Goal: Navigation & Orientation: Find specific page/section

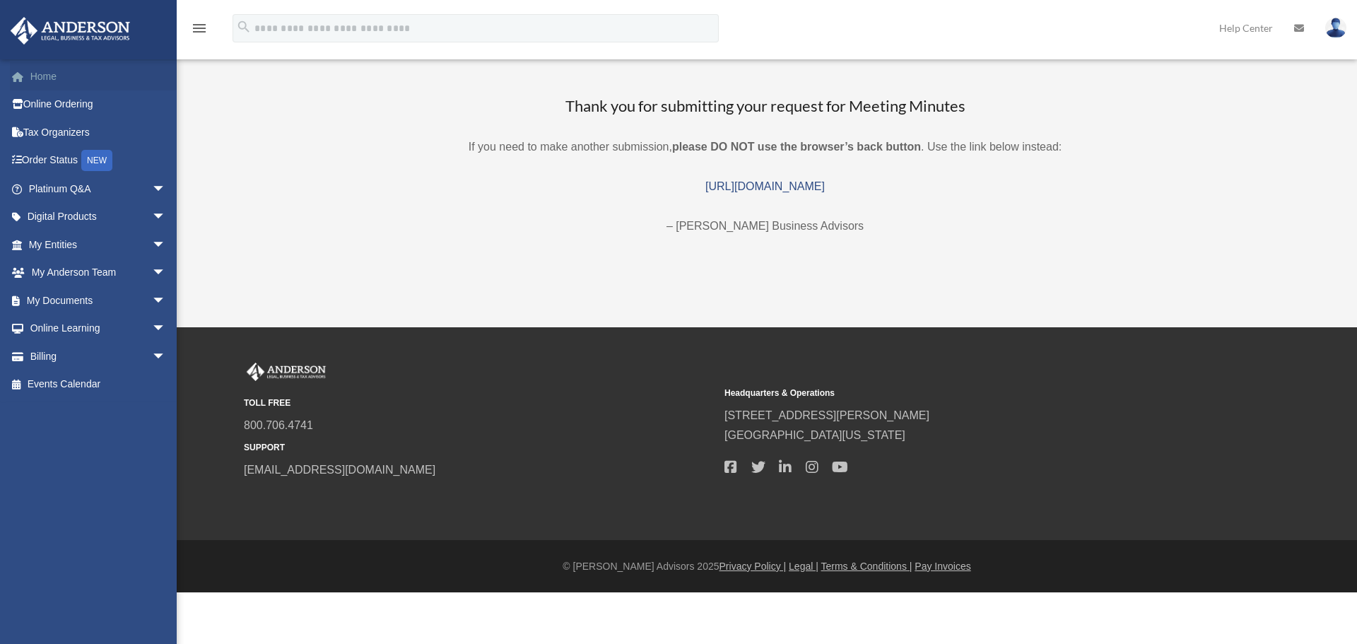
click at [42, 73] on link "Home" at bounding box center [98, 76] width 177 height 28
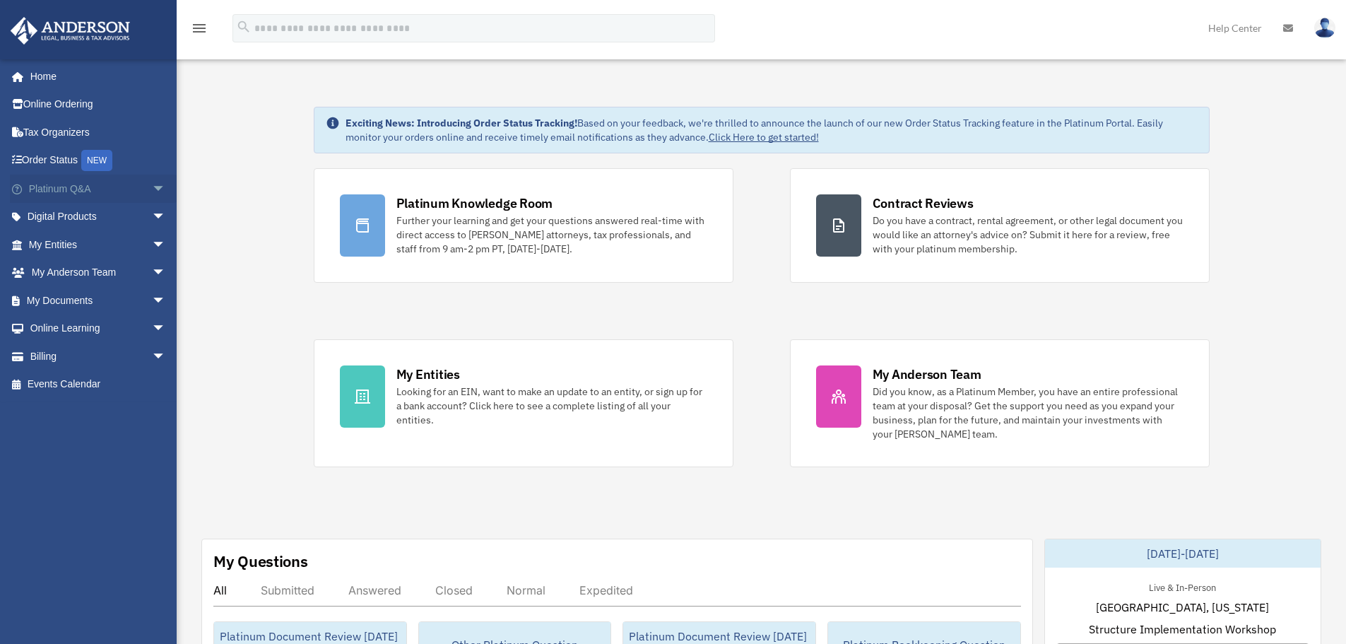
click at [159, 190] on span "arrow_drop_down" at bounding box center [166, 189] width 28 height 29
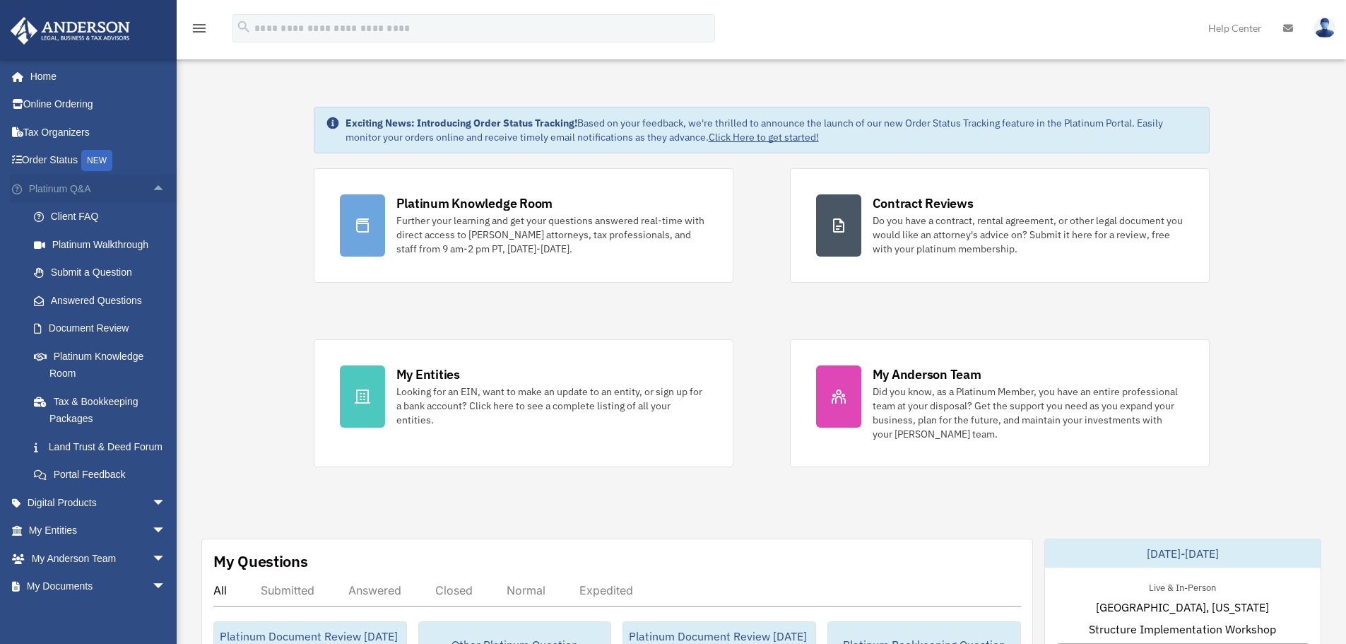
click at [152, 191] on span "arrow_drop_up" at bounding box center [166, 189] width 28 height 29
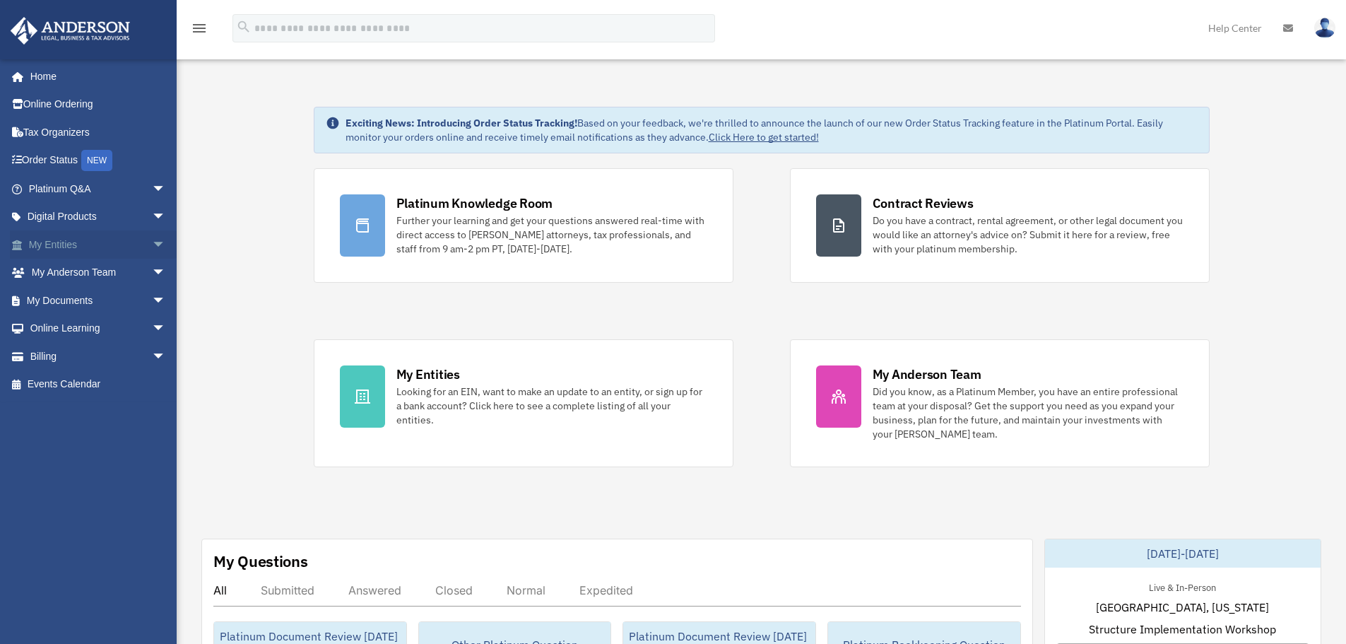
click at [158, 240] on span "arrow_drop_down" at bounding box center [166, 244] width 28 height 29
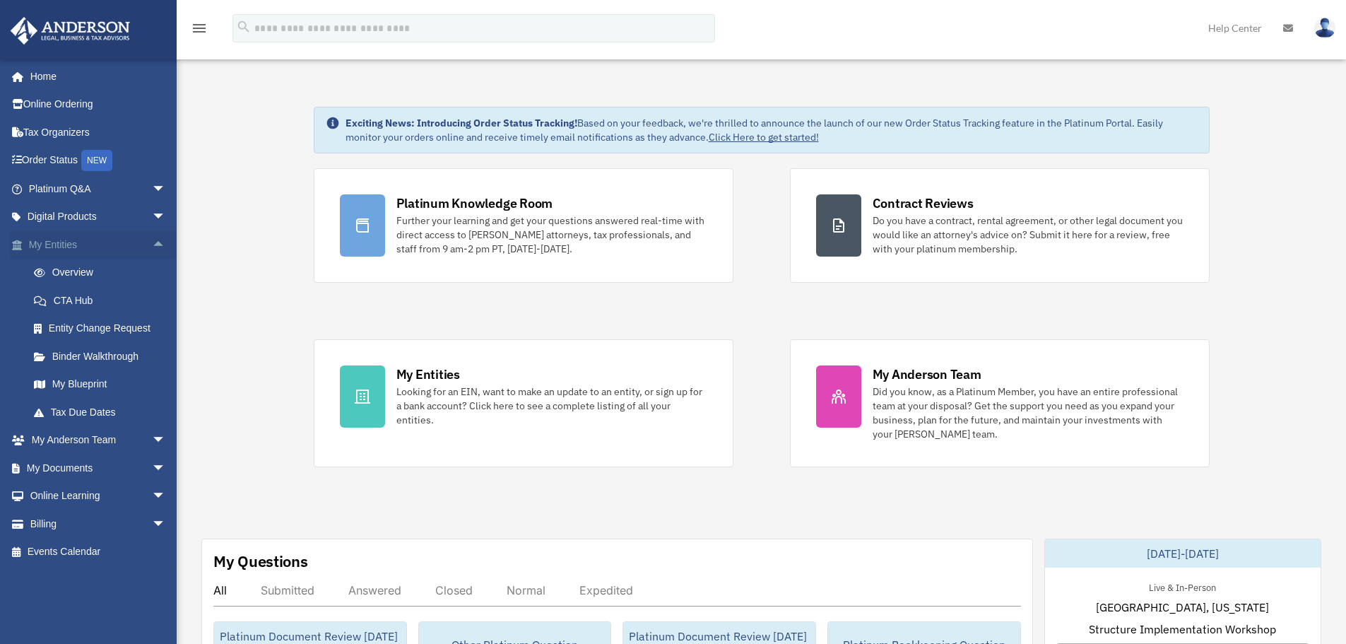
click at [152, 249] on span "arrow_drop_up" at bounding box center [166, 244] width 28 height 29
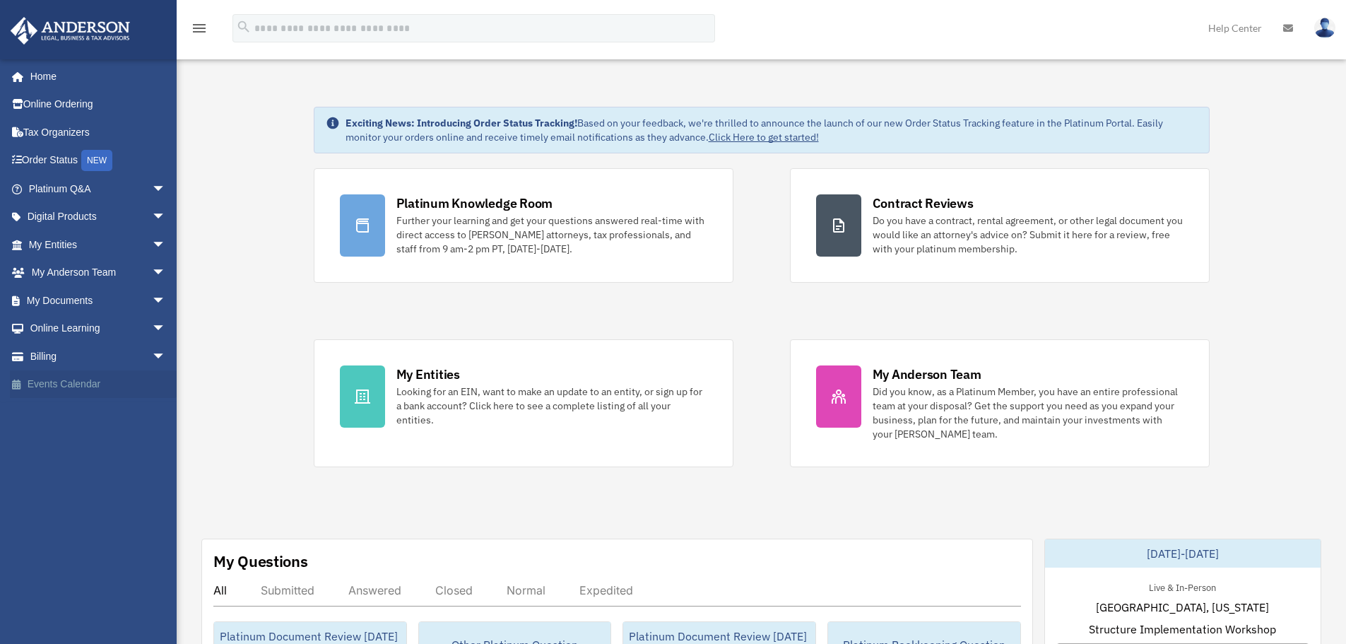
click at [51, 379] on link "Events Calendar" at bounding box center [98, 384] width 177 height 28
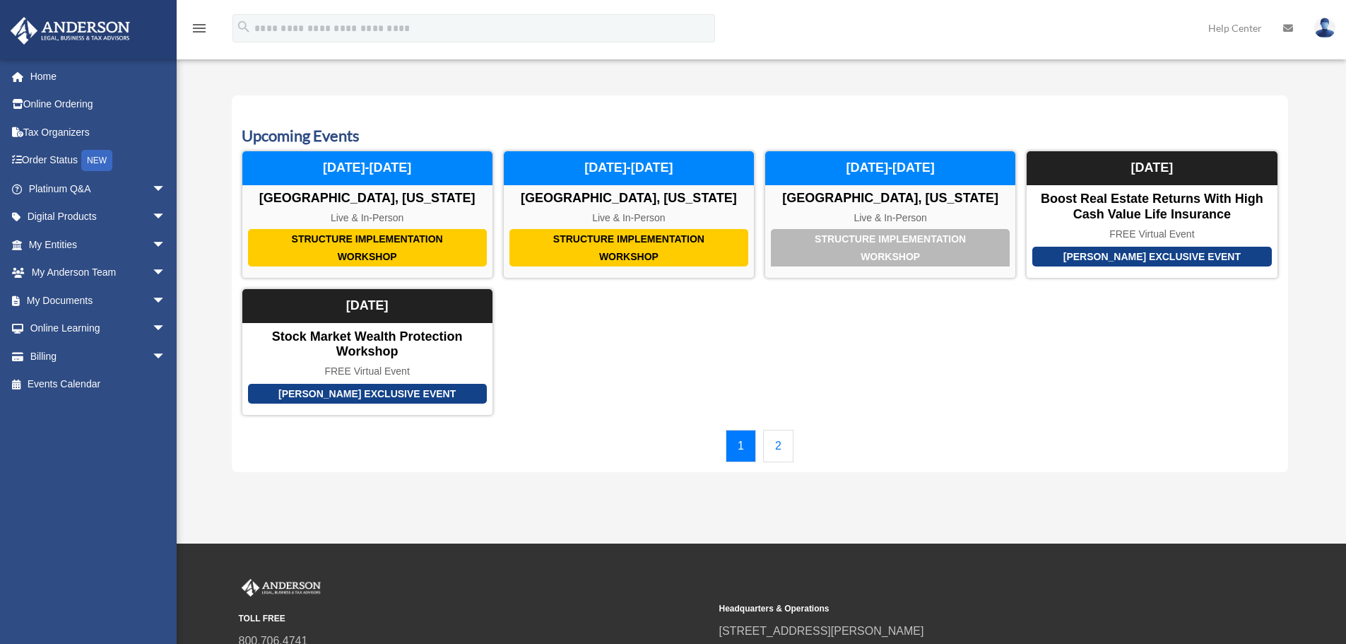
click at [777, 443] on link "2" at bounding box center [778, 446] width 30 height 33
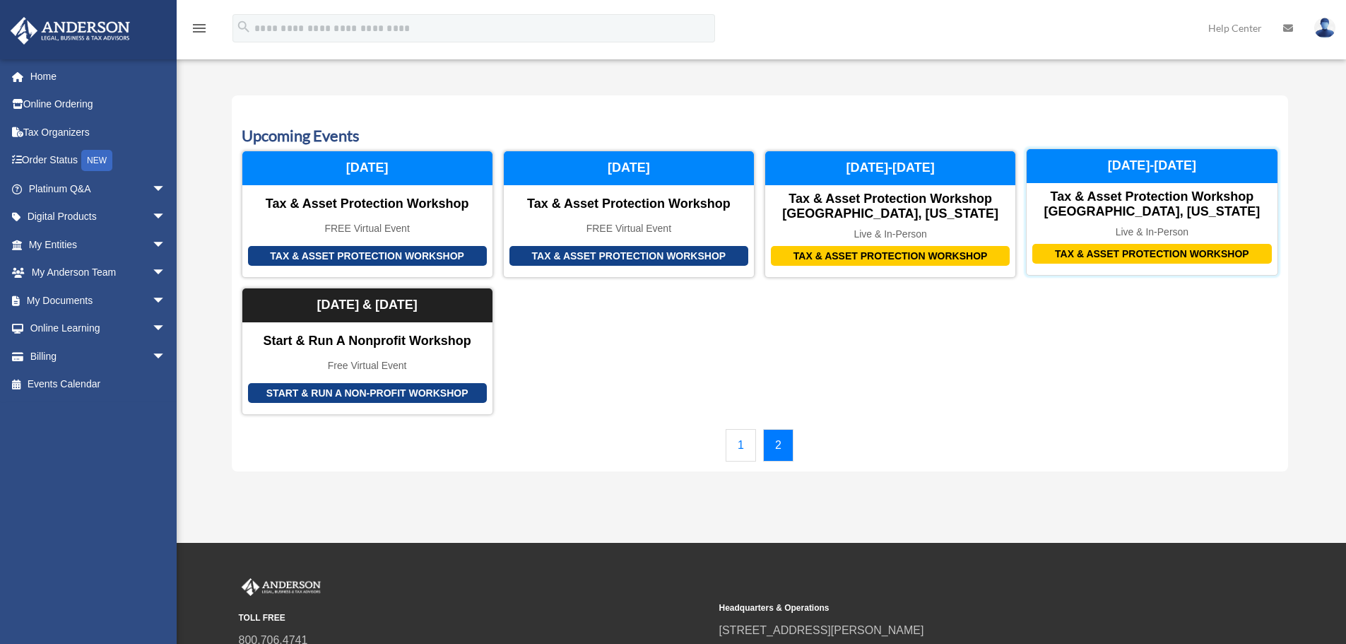
click at [1148, 229] on div "Live & In-Person" at bounding box center [1152, 232] width 250 height 12
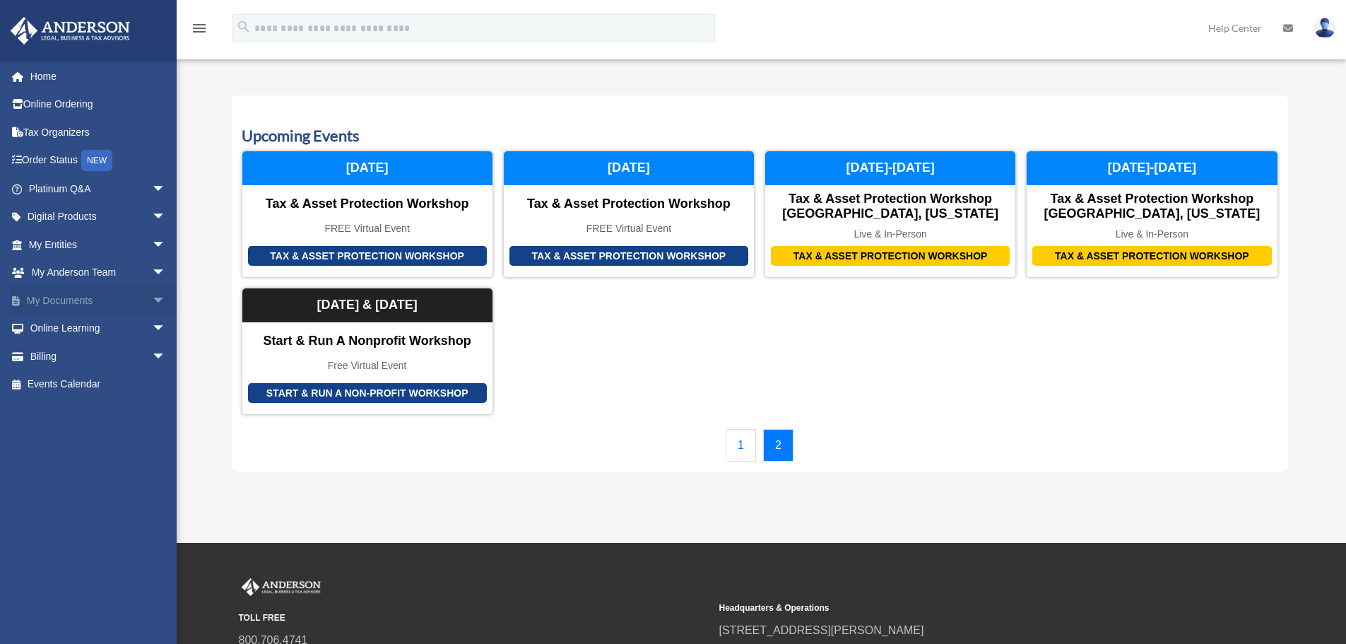
click at [152, 300] on span "arrow_drop_down" at bounding box center [166, 300] width 28 height 29
click at [117, 350] on link "Meeting Minutes" at bounding box center [103, 356] width 167 height 28
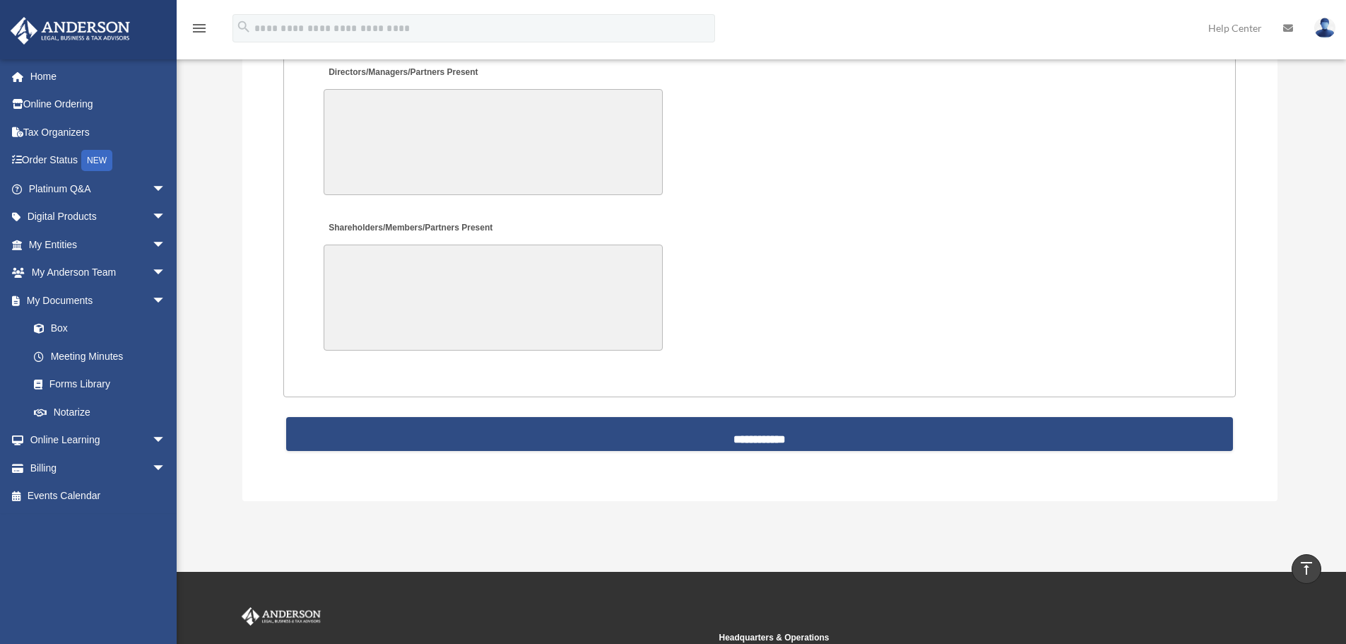
scroll to position [3321, 0]
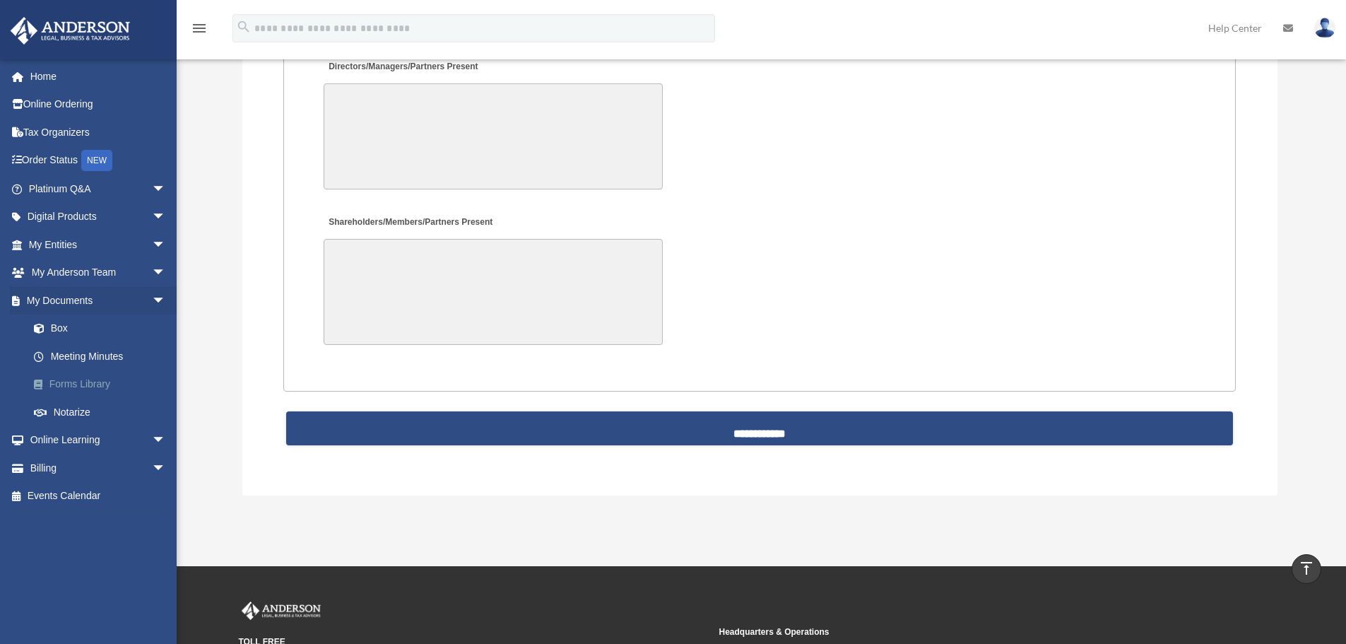
click at [110, 381] on link "Forms Library" at bounding box center [103, 384] width 167 height 28
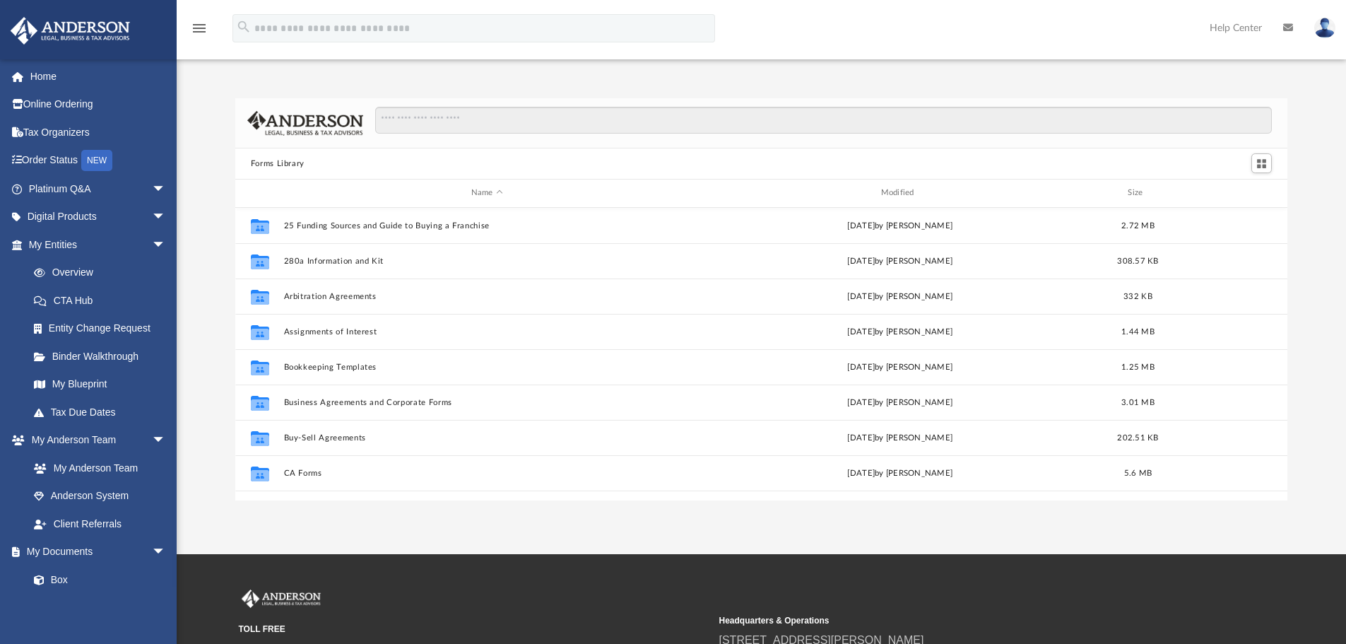
scroll to position [311, 1042]
click at [152, 242] on span "arrow_drop_down" at bounding box center [166, 244] width 28 height 29
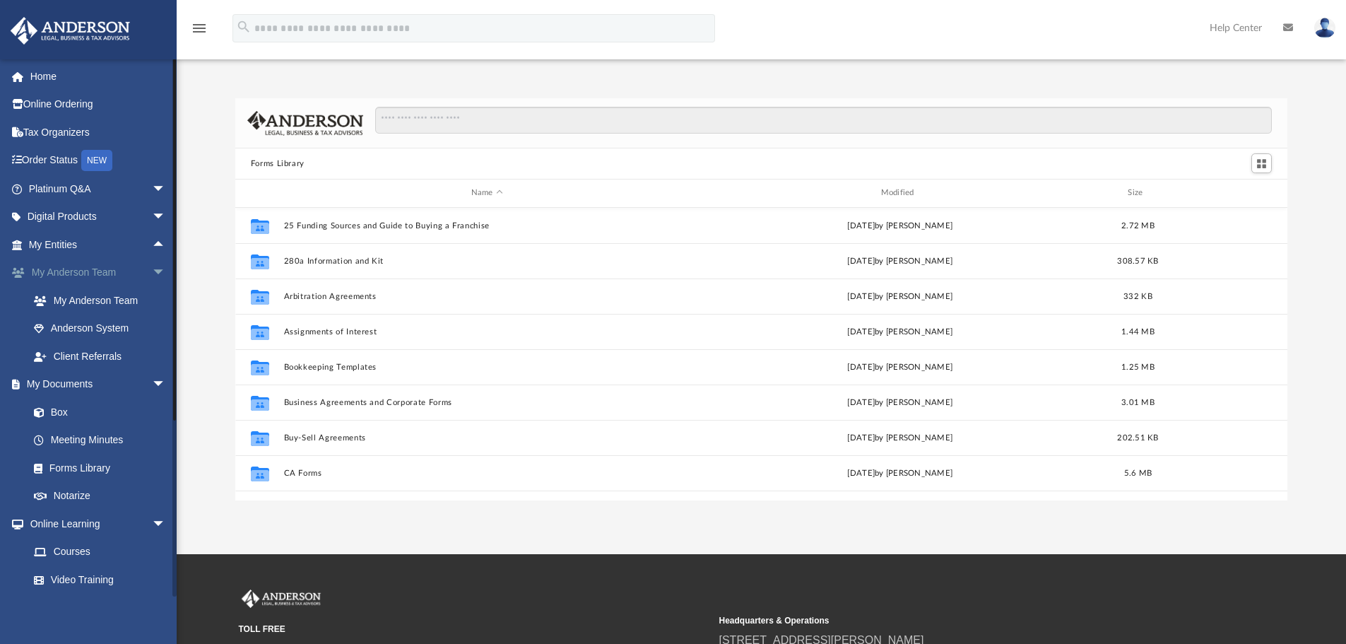
click at [152, 275] on span "arrow_drop_down" at bounding box center [166, 273] width 28 height 29
click at [152, 297] on span "arrow_drop_down" at bounding box center [166, 300] width 28 height 29
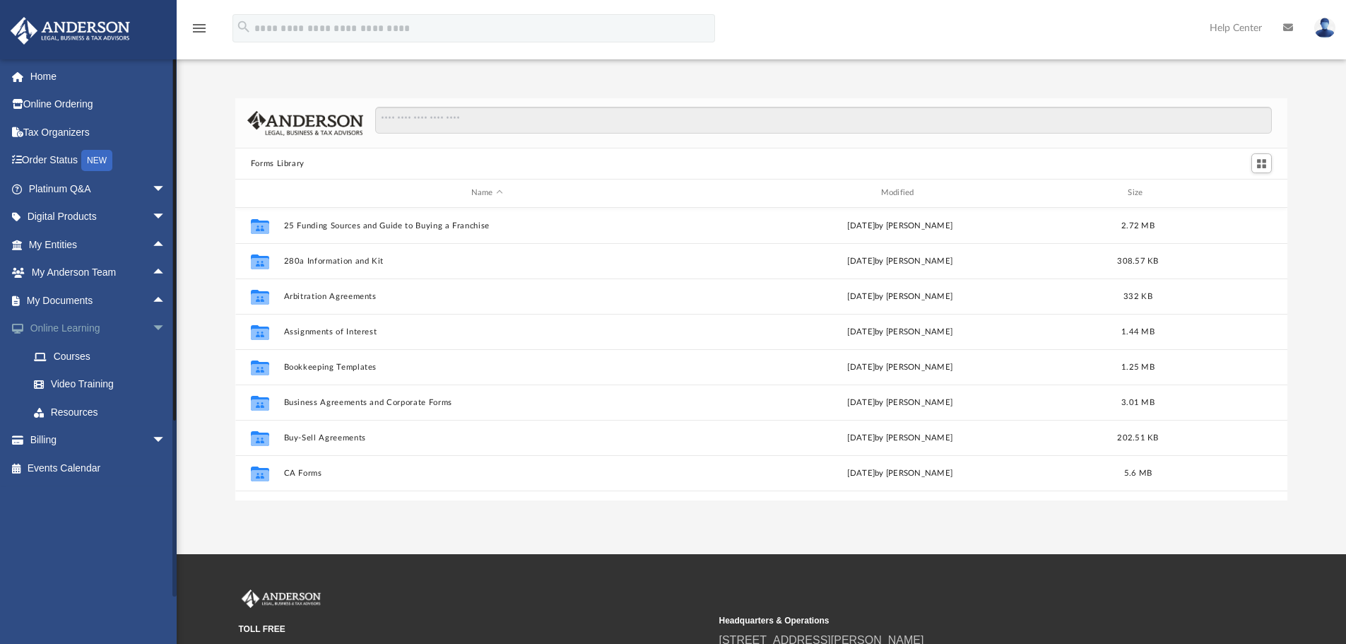
click at [152, 324] on span "arrow_drop_down" at bounding box center [166, 328] width 28 height 29
click at [152, 355] on span "arrow_drop_down" at bounding box center [166, 356] width 28 height 29
click at [152, 355] on span "arrow_drop_up" at bounding box center [166, 356] width 28 height 29
click at [98, 382] on link "Events Calendar" at bounding box center [98, 384] width 177 height 28
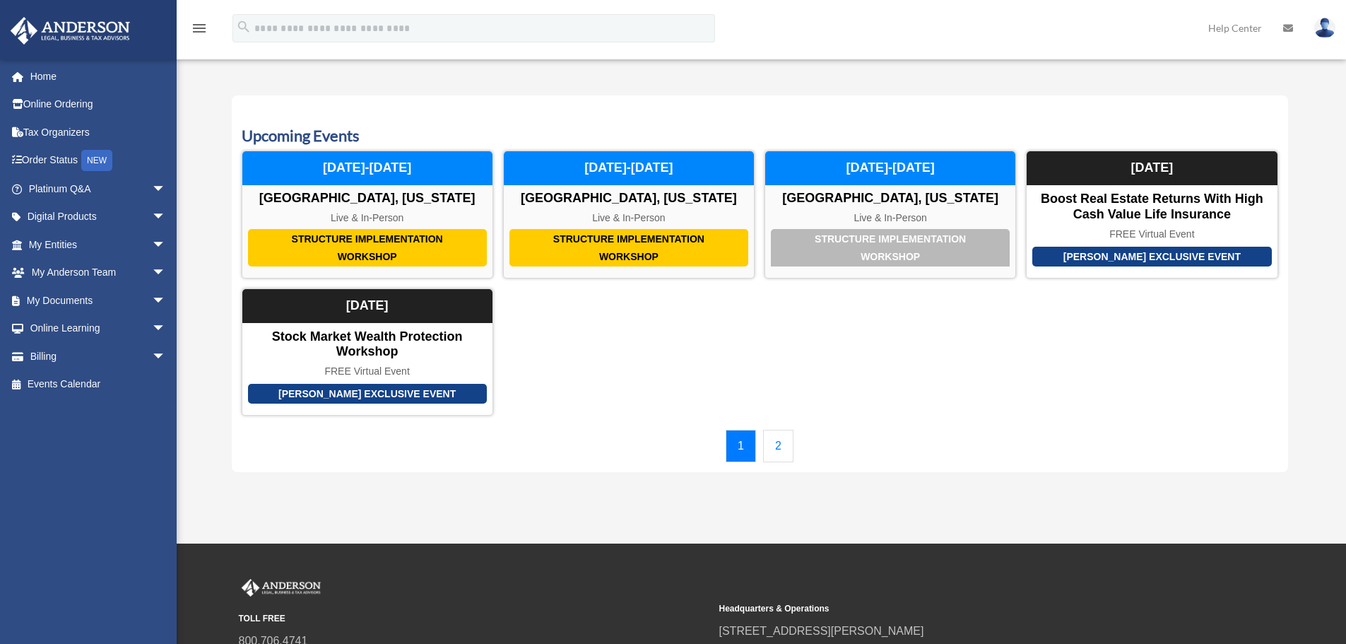
click at [788, 440] on link "2" at bounding box center [778, 446] width 30 height 33
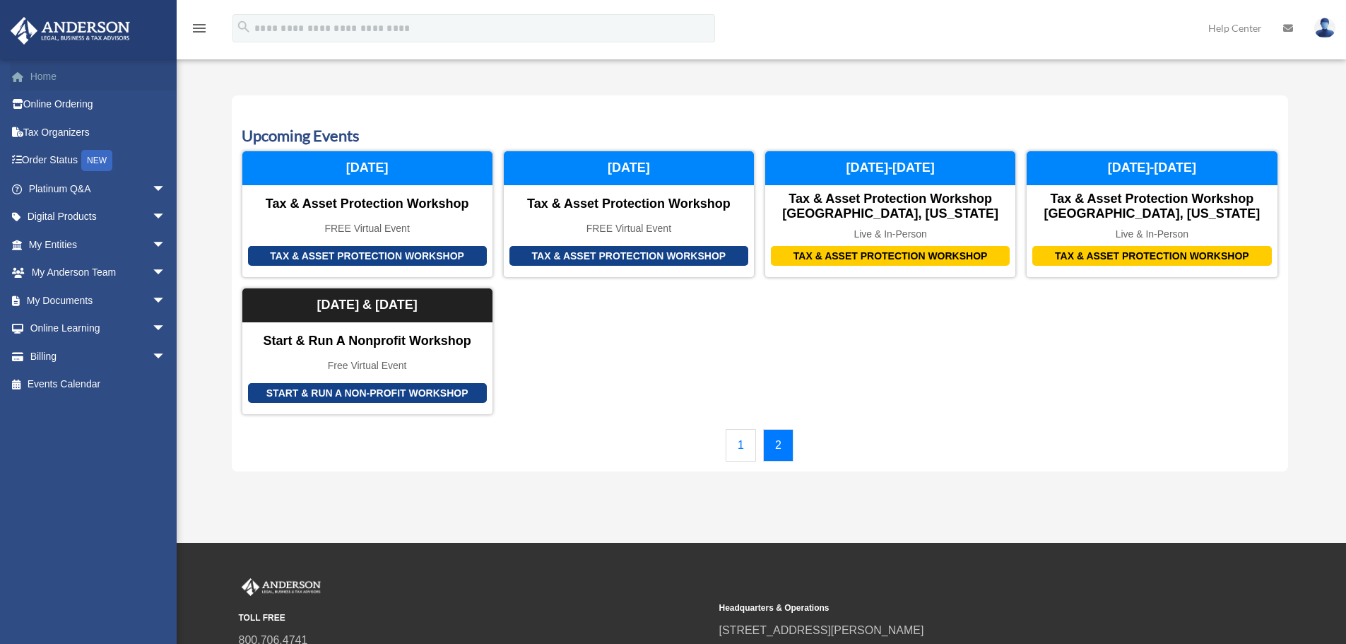
click at [55, 71] on link "Home" at bounding box center [98, 76] width 177 height 28
